Goal: Find specific page/section: Find specific page/section

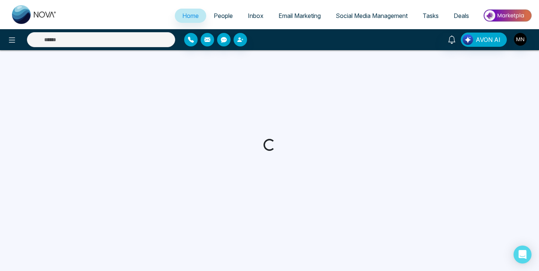
select select "*"
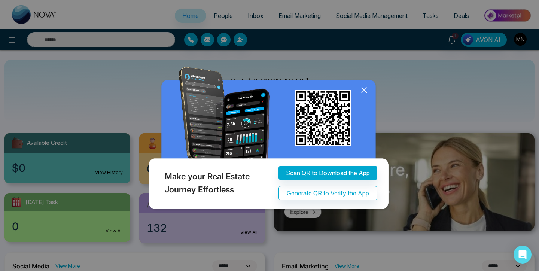
click at [363, 90] on icon at bounding box center [363, 90] width 5 height 5
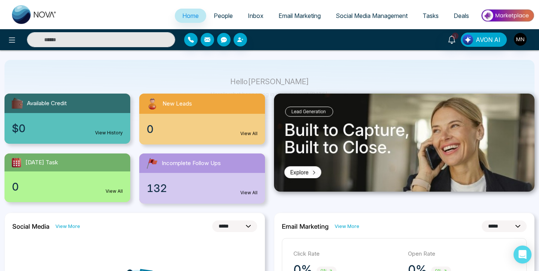
scroll to position [25, 0]
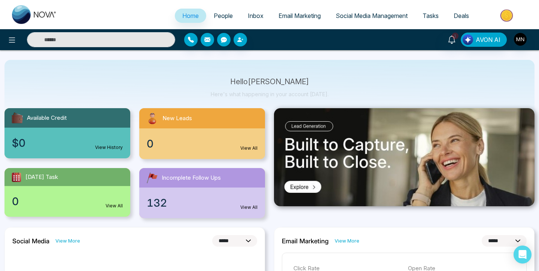
click at [225, 21] on link "People" at bounding box center [223, 16] width 34 height 14
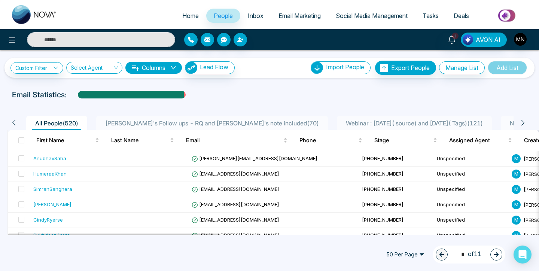
click at [526, 125] on icon at bounding box center [522, 122] width 7 height 7
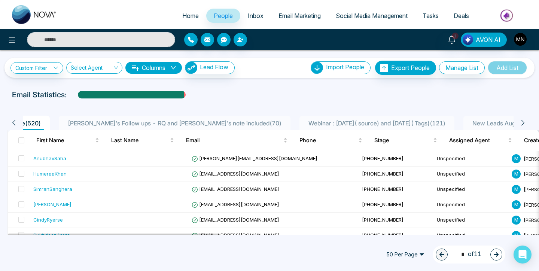
click at [526, 125] on icon at bounding box center [522, 122] width 7 height 7
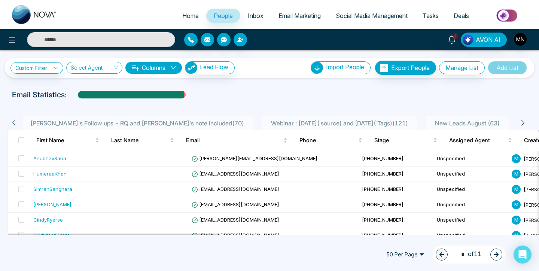
click at [526, 125] on icon at bounding box center [522, 122] width 7 height 7
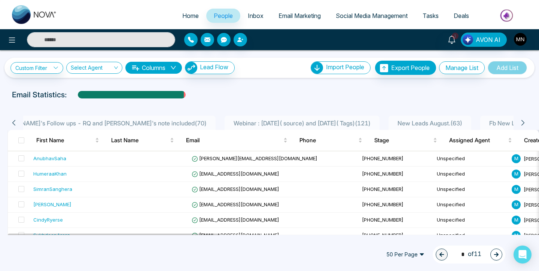
click at [526, 125] on icon at bounding box center [522, 122] width 7 height 7
click at [484, 94] on div "Email Statistics:" at bounding box center [269, 94] width 539 height 11
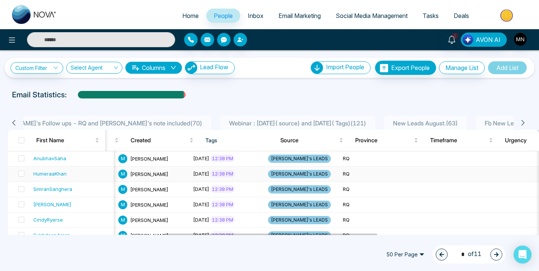
scroll to position [0, 390]
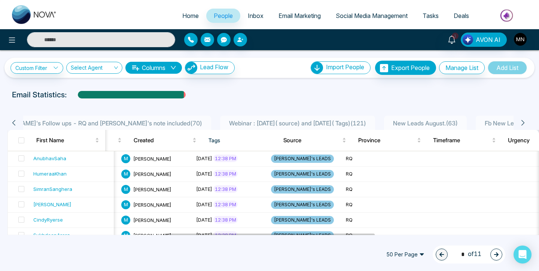
click at [287, 123] on span "Webinar : [DATE]( source) and [DATE]( Tags) ( 121 )" at bounding box center [297, 122] width 143 height 7
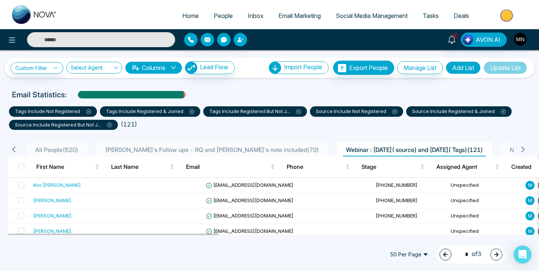
click at [507, 151] on span "New Leads August. ( 63 )" at bounding box center [542, 149] width 71 height 7
